Goal: Task Accomplishment & Management: Complete application form

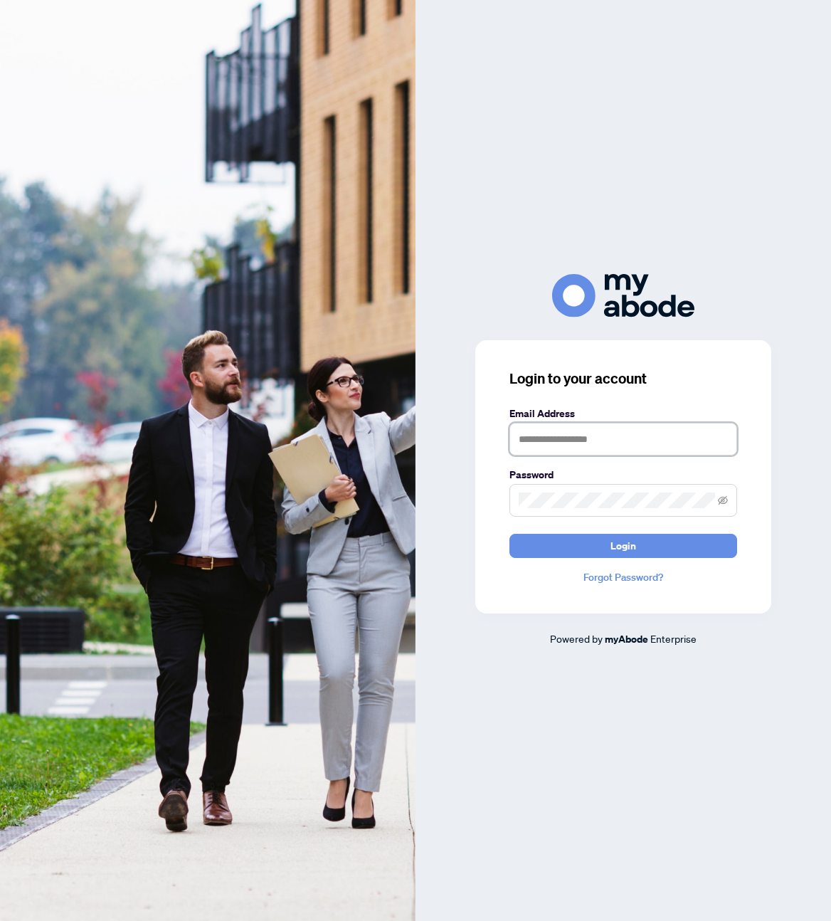
click at [603, 436] on input "text" at bounding box center [624, 439] width 228 height 33
type input "**********"
click at [725, 504] on icon "eye-invisible" at bounding box center [723, 500] width 10 height 10
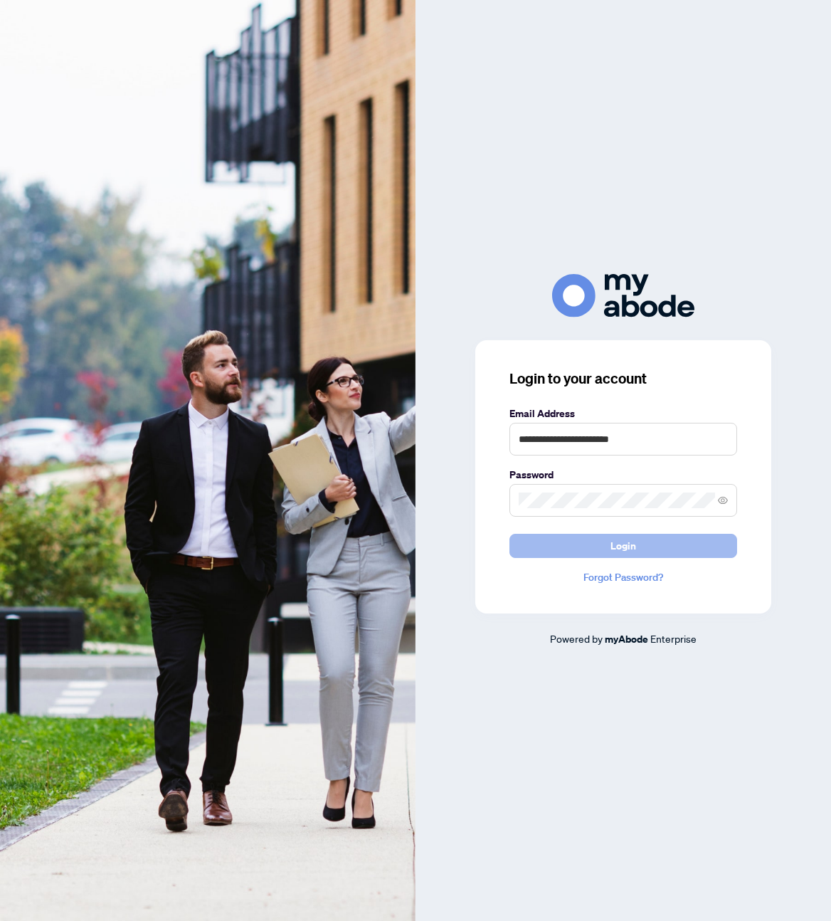
click at [649, 544] on button "Login" at bounding box center [624, 546] width 228 height 24
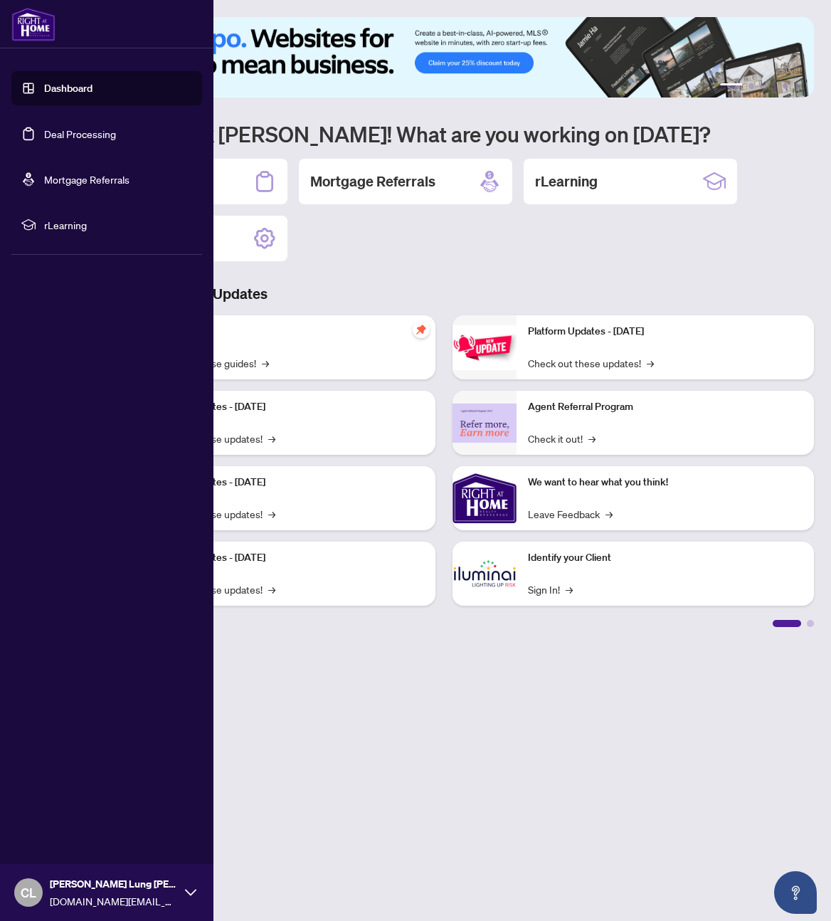
click at [71, 132] on link "Deal Processing" at bounding box center [80, 133] width 72 height 13
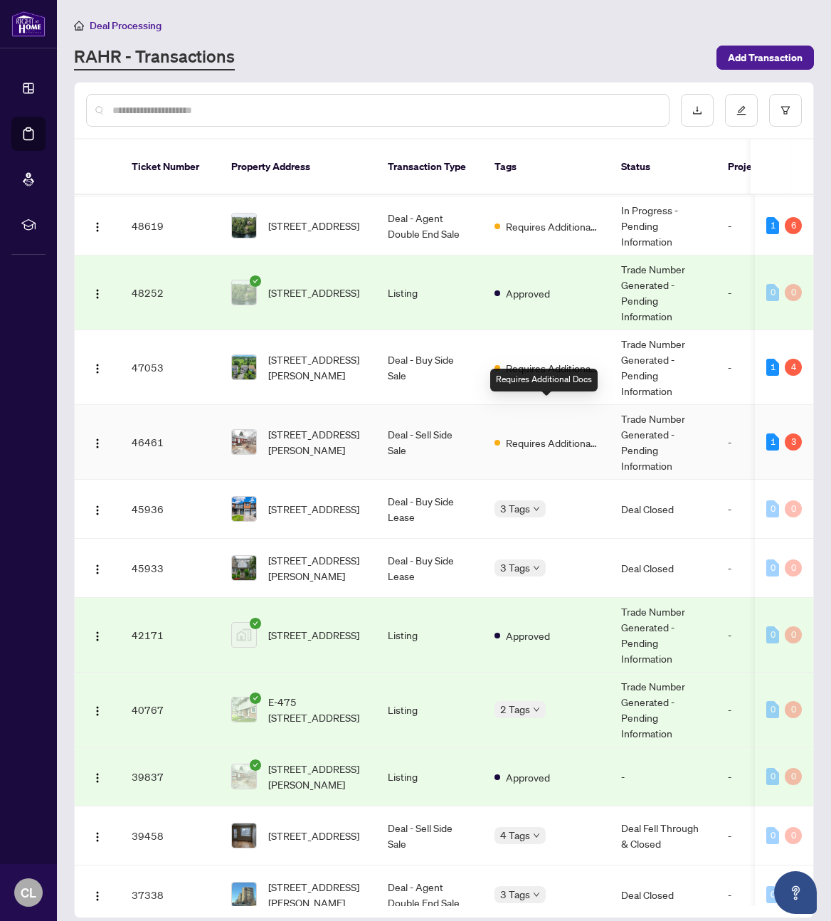
scroll to position [425, 0]
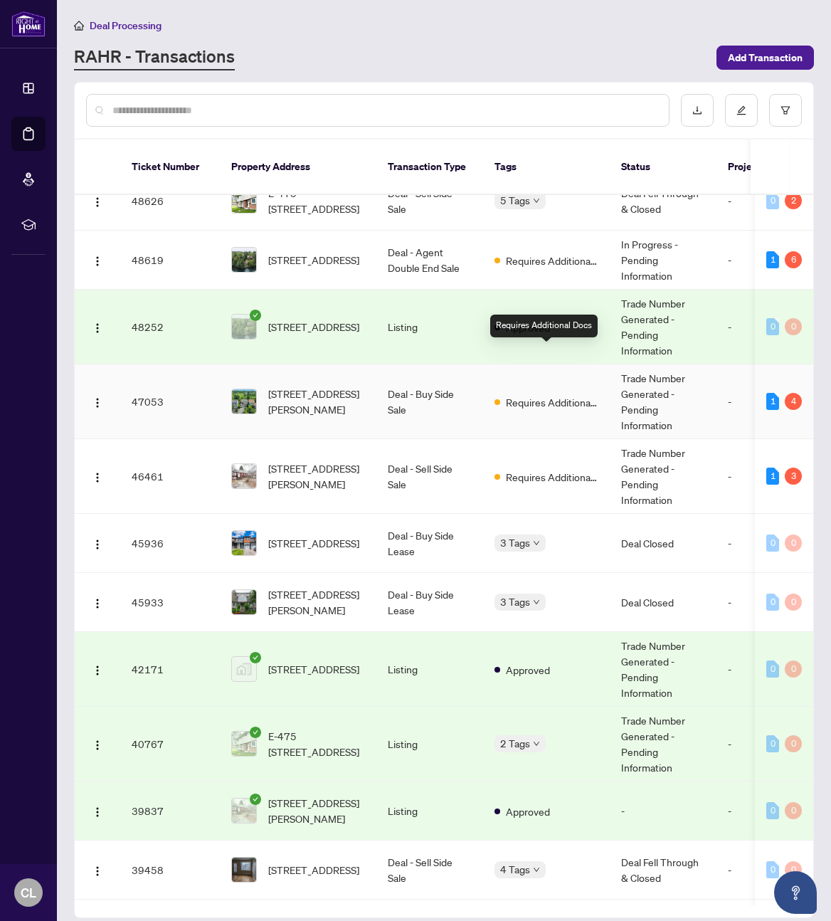
click at [548, 394] on span "Requires Additional Docs" at bounding box center [552, 402] width 93 height 16
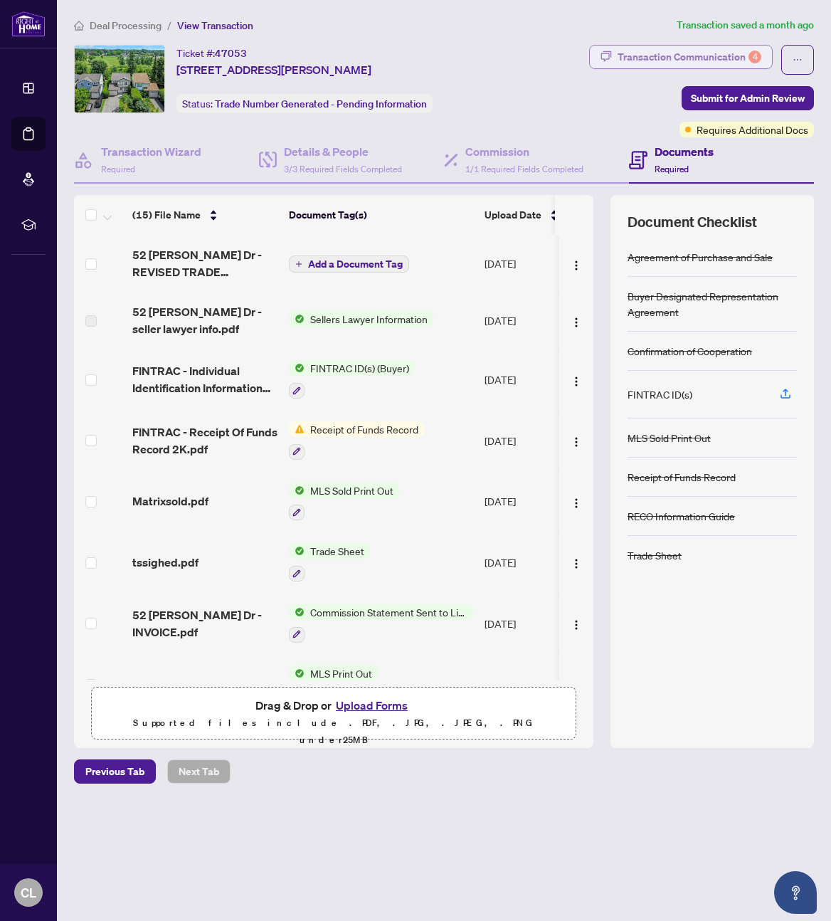
click at [695, 59] on div "Transaction Communication 4" at bounding box center [690, 57] width 144 height 23
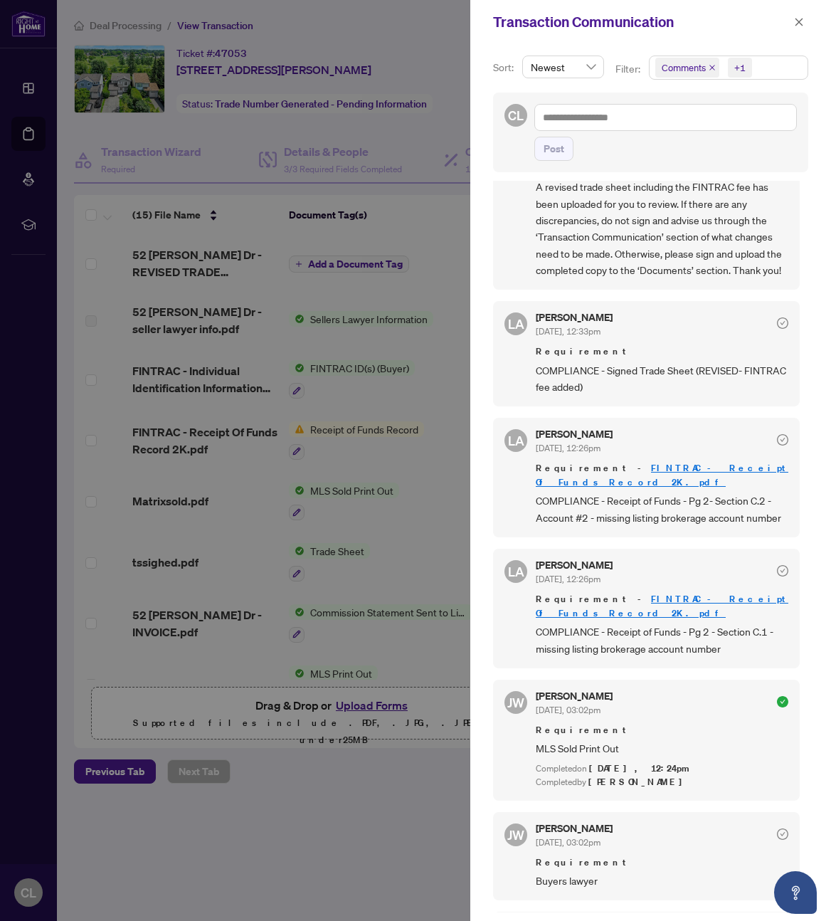
scroll to position [98, 0]
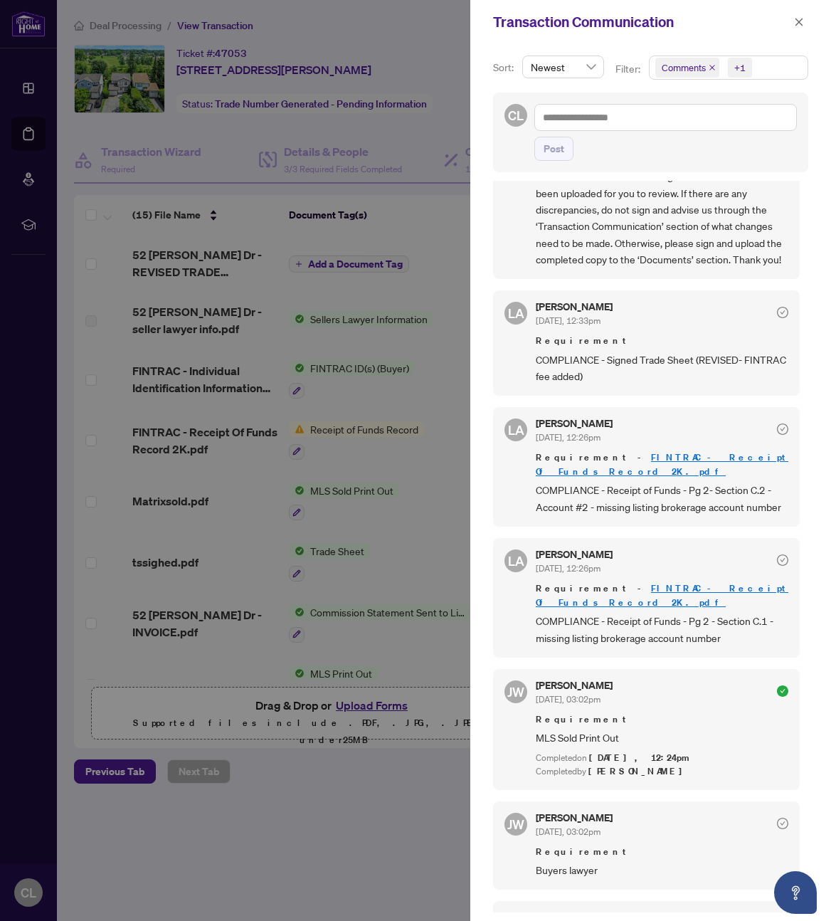
click at [95, 428] on div at bounding box center [415, 460] width 831 height 921
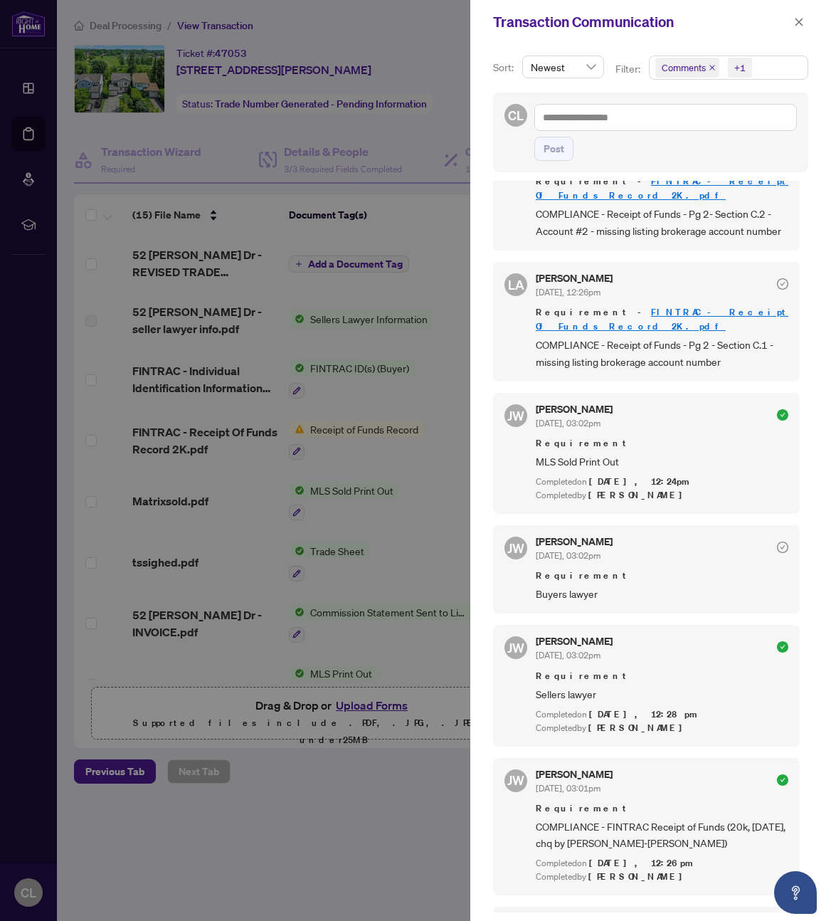
scroll to position [425, 0]
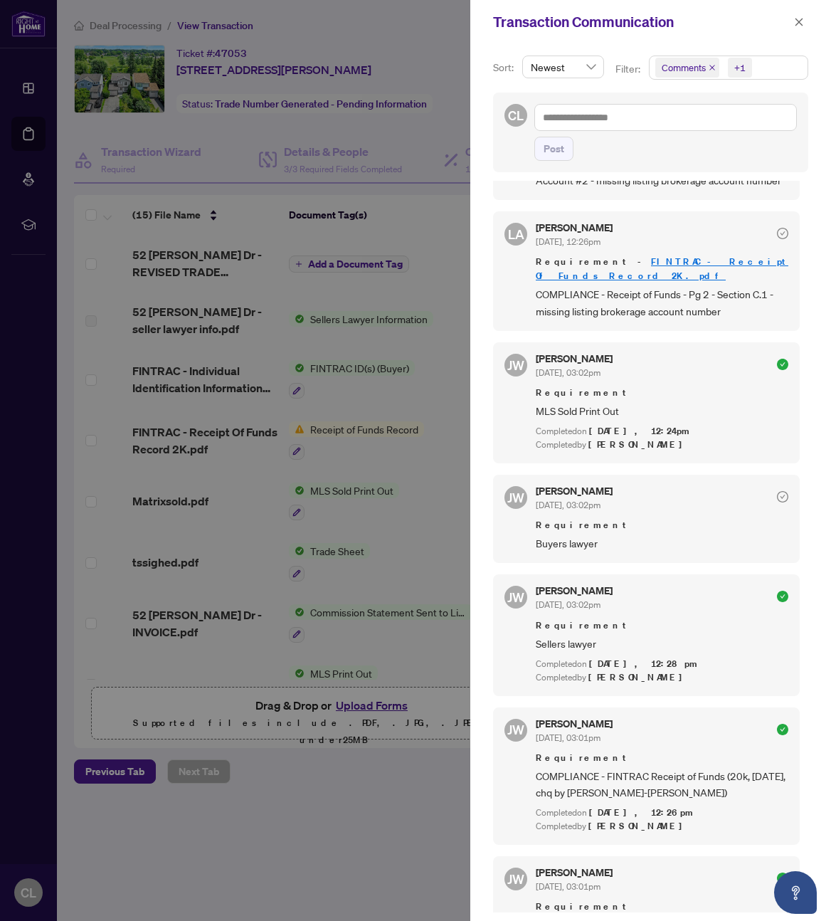
click at [326, 467] on div at bounding box center [415, 460] width 831 height 921
click at [801, 20] on icon "close" at bounding box center [800, 22] width 8 height 8
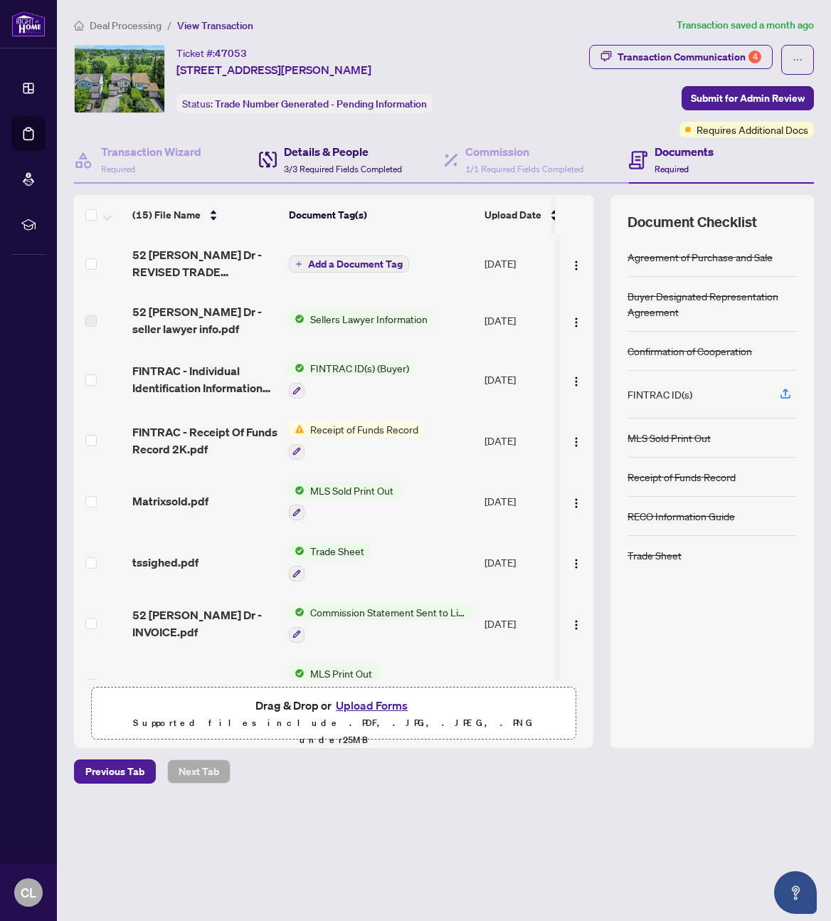
click at [362, 165] on span "3/3 Required Fields Completed" at bounding box center [343, 169] width 118 height 11
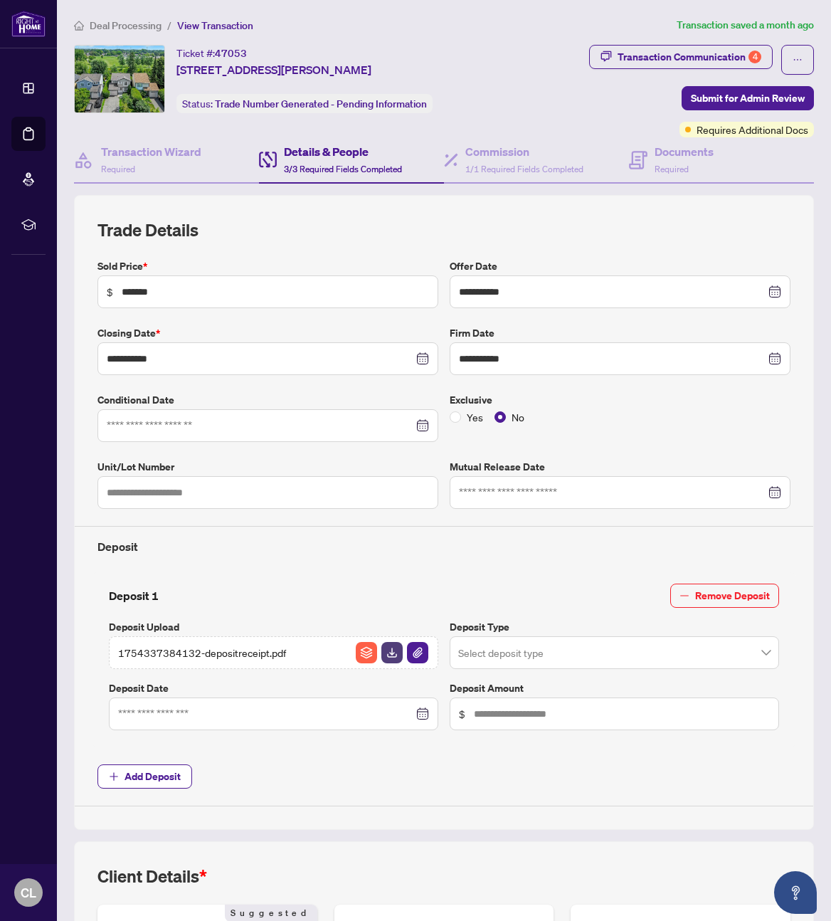
scroll to position [235, 0]
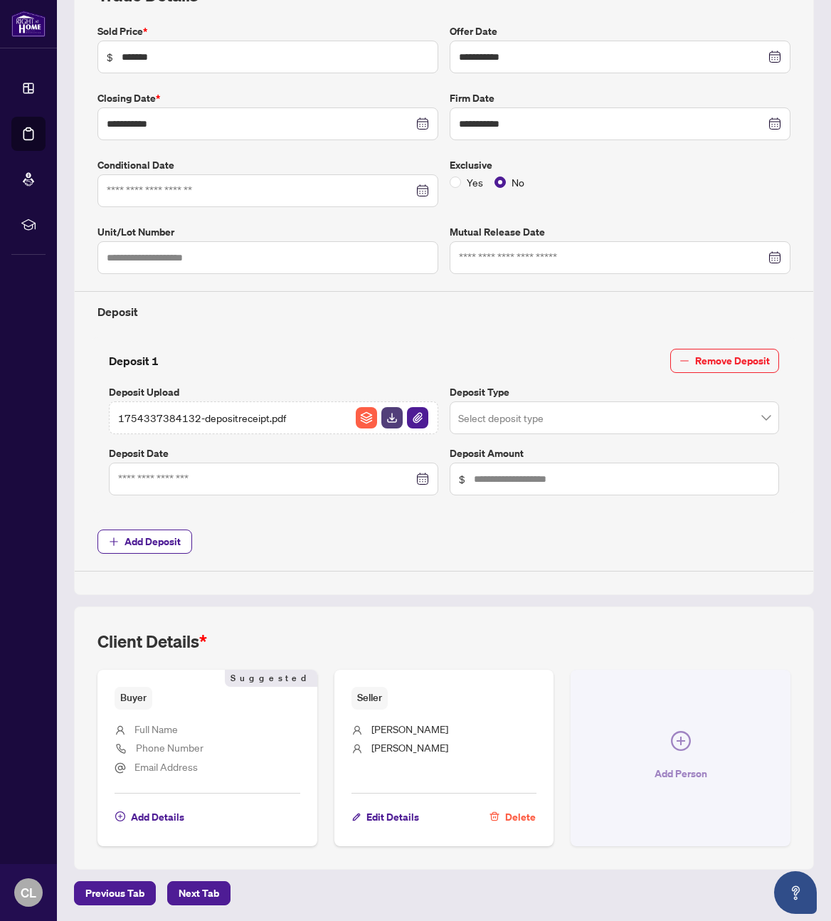
click at [688, 732] on icon "plus-circle" at bounding box center [681, 741] width 20 height 20
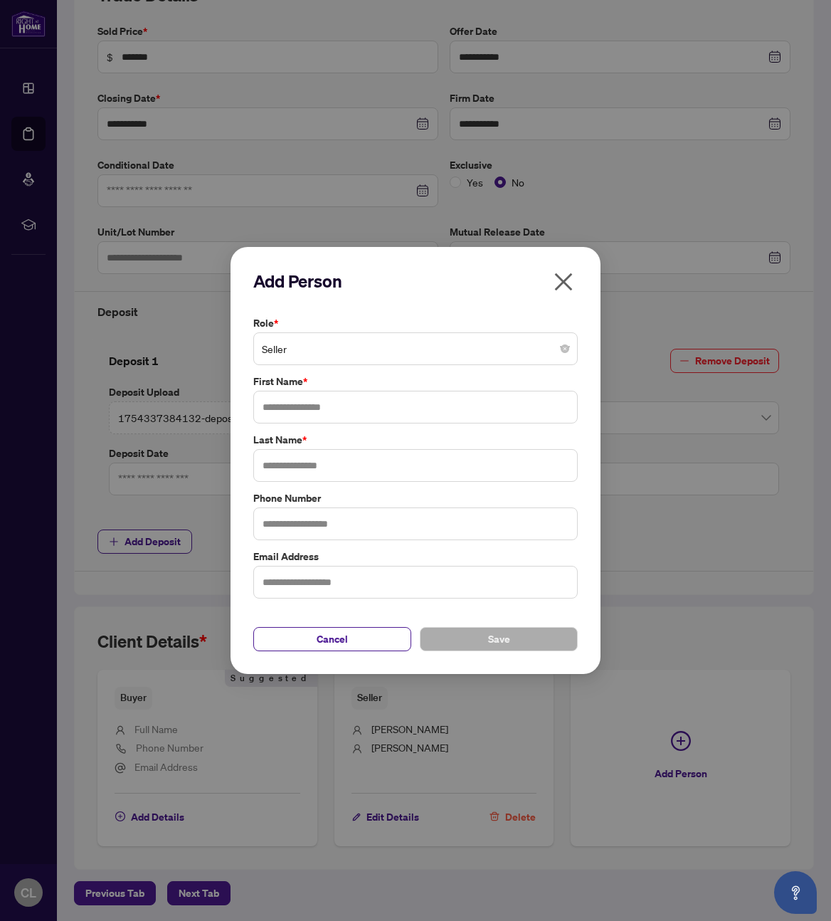
click at [301, 357] on span "Seller" at bounding box center [415, 348] width 307 height 27
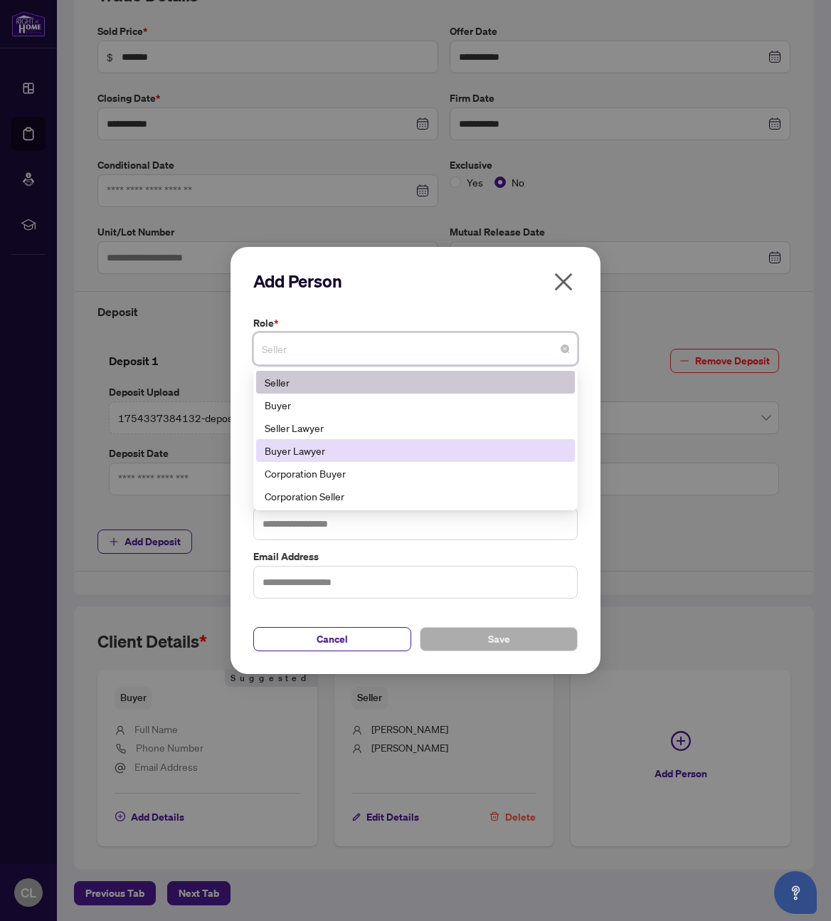
click at [352, 448] on div "Buyer Lawyer" at bounding box center [416, 451] width 302 height 16
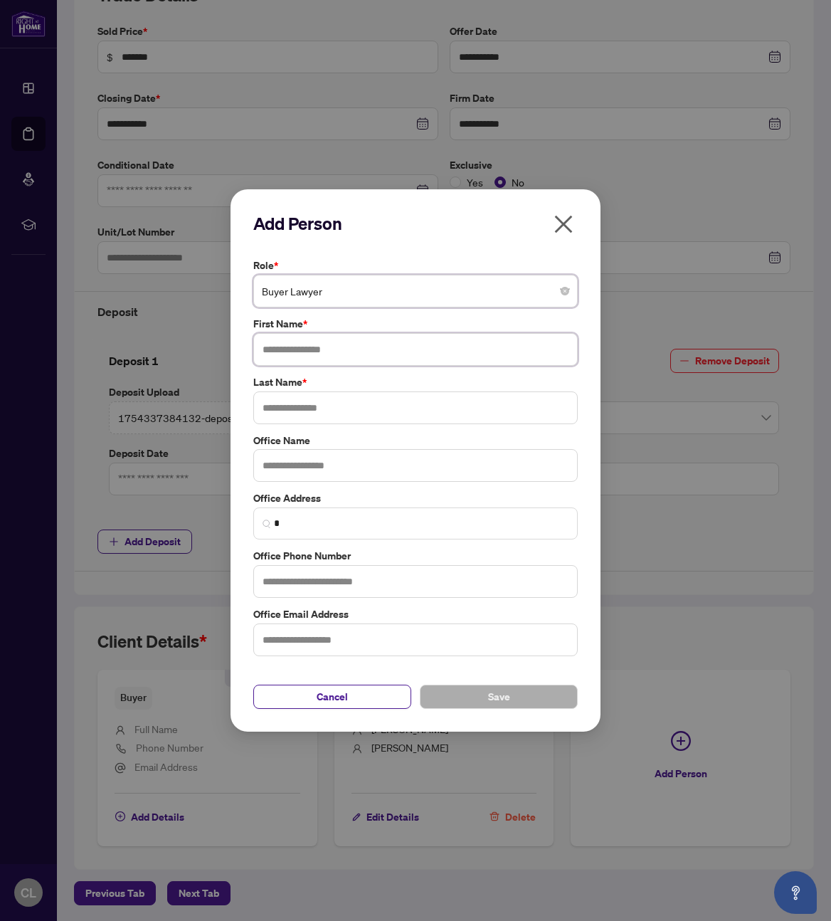
click at [356, 346] on input "text" at bounding box center [415, 349] width 325 height 33
type input "******"
type input "*******"
click at [396, 586] on input "text" at bounding box center [415, 581] width 325 height 33
click at [302, 634] on input "text" at bounding box center [415, 639] width 325 height 33
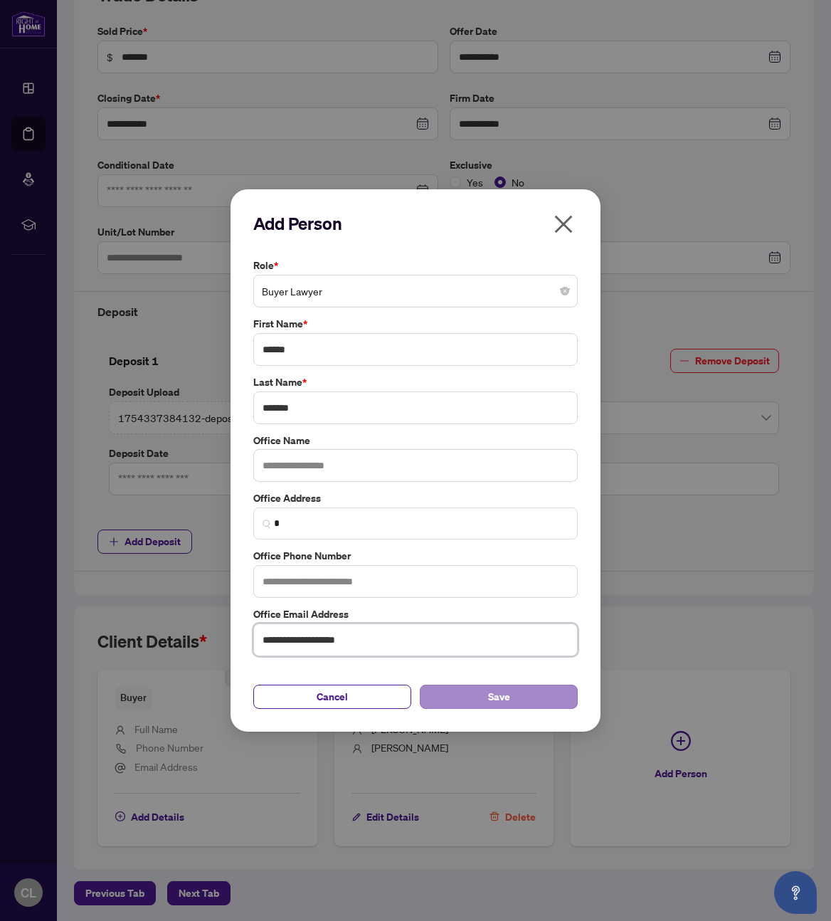
type input "**********"
click at [491, 699] on span "Save" at bounding box center [499, 696] width 22 height 23
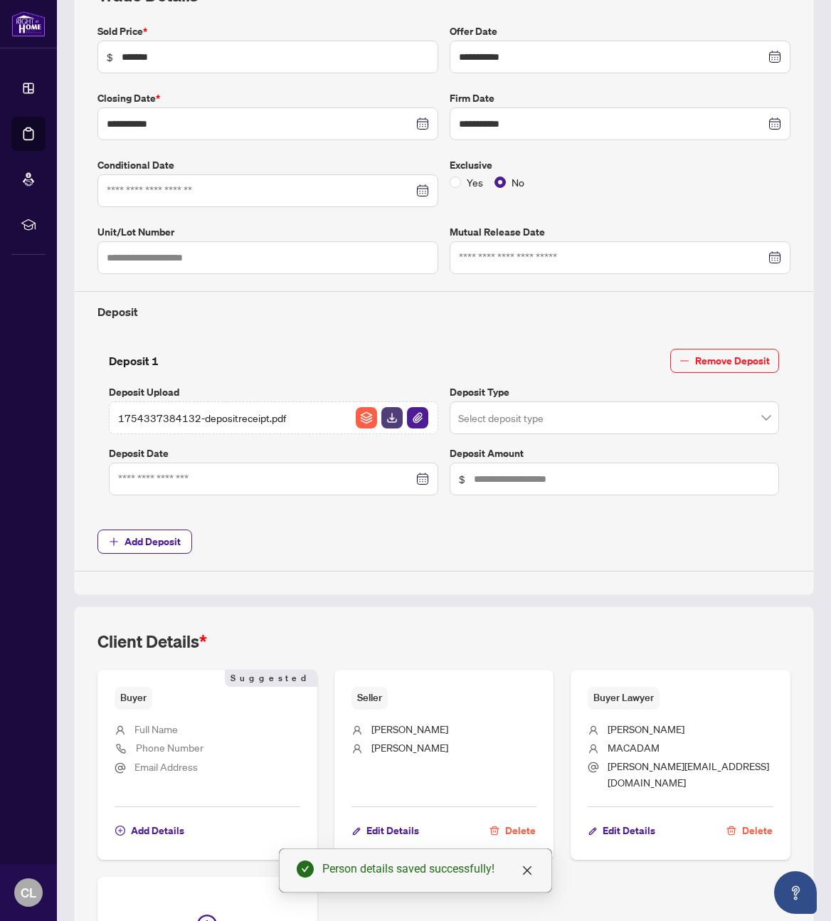
scroll to position [380, 0]
